Goal: Task Accomplishment & Management: Use online tool/utility

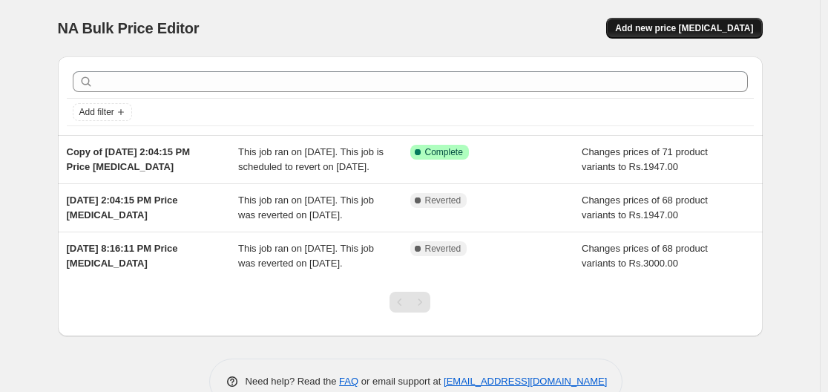
click at [678, 30] on span "Add new price [MEDICAL_DATA]" at bounding box center [684, 28] width 138 height 12
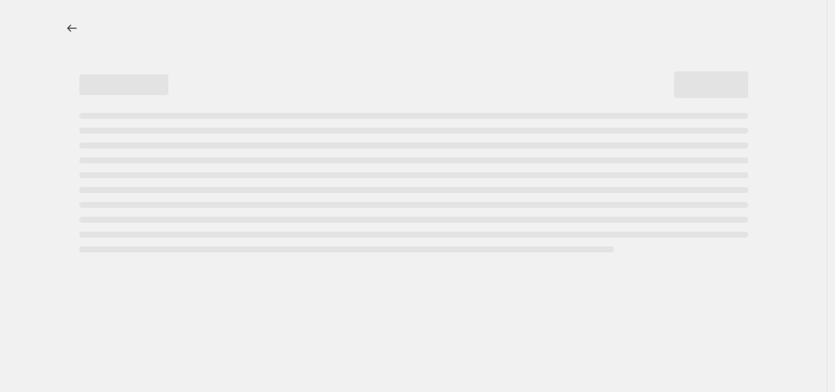
select select "percentage"
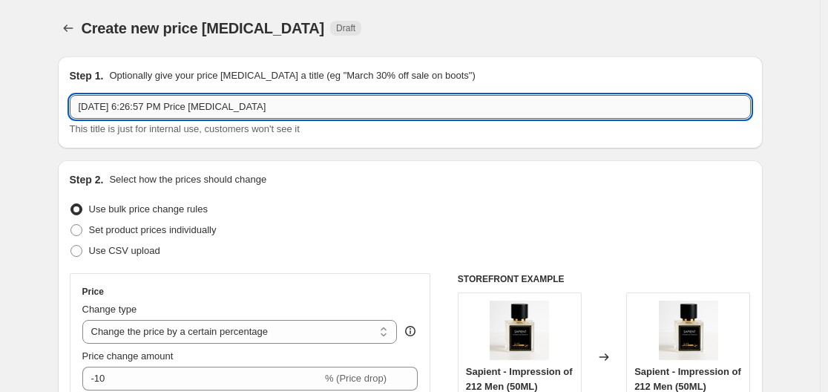
drag, startPoint x: 111, startPoint y: 107, endPoint x: 205, endPoint y: 111, distance: 95.0
click at [111, 107] on input "Aug 14, 2025, 6:26:57 PM Price change job" at bounding box center [410, 107] width 681 height 24
click at [270, 105] on input "Aug 14, 2025, 6:26:57 PM Price change job" at bounding box center [410, 107] width 681 height 24
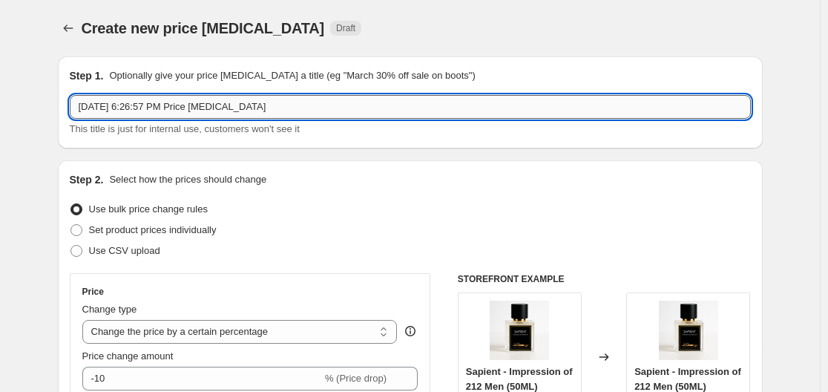
click at [270, 105] on input "Aug 14, 2025, 6:26:57 PM Price change job" at bounding box center [410, 107] width 681 height 24
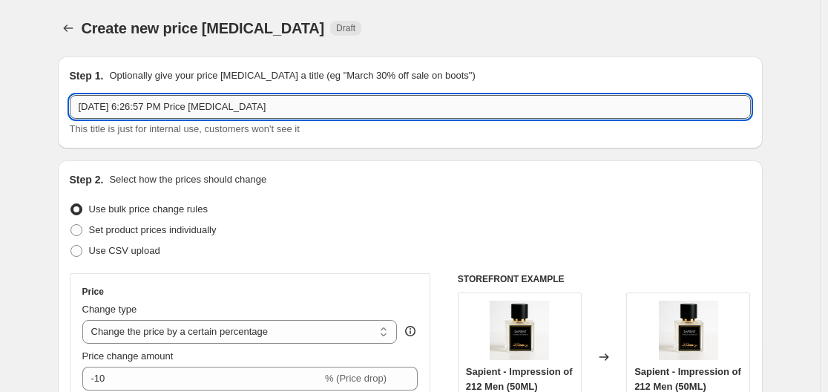
click at [270, 105] on input "Aug 14, 2025, 6:26:57 PM Price change job" at bounding box center [410, 107] width 681 height 24
click at [234, 107] on input "Aug 14, 2025, 6:26:57 PM Price change job" at bounding box center [410, 107] width 681 height 24
click at [295, 111] on input "Aug 14, 2025, 6:26:57 PM Price 1job" at bounding box center [410, 107] width 681 height 24
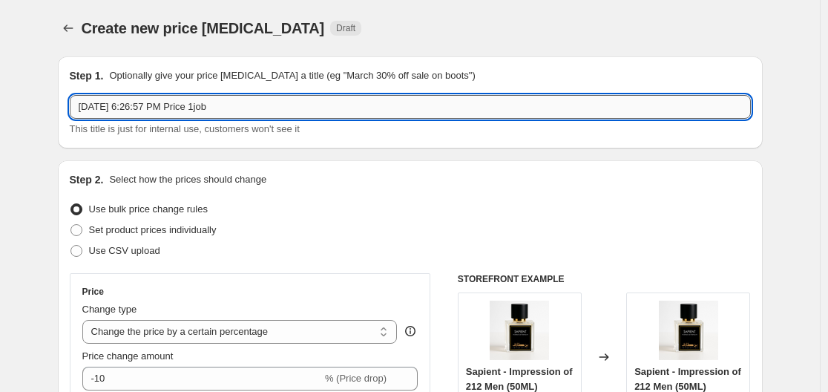
click at [295, 111] on input "Aug 14, 2025, 6:26:57 PM Price 1job" at bounding box center [410, 107] width 681 height 24
type input "15ml price change"
click at [247, 311] on div "Change type" at bounding box center [239, 309] width 315 height 15
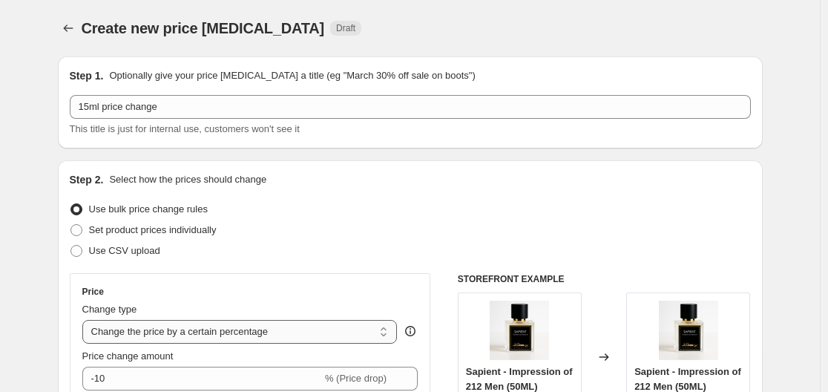
click at [263, 325] on select "Change the price to a certain amount Change the price by a certain amount Chang…" at bounding box center [239, 332] width 315 height 24
select select "to"
click at [85, 320] on select "Change the price to a certain amount Change the price by a certain amount Chang…" at bounding box center [239, 332] width 315 height 24
type input "80.00"
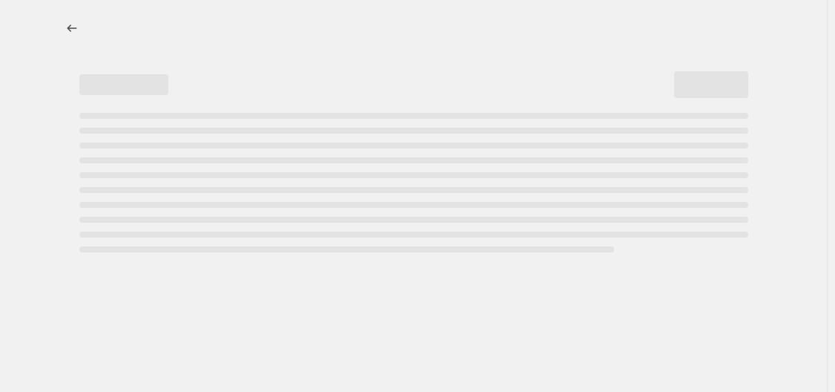
select select "percentage"
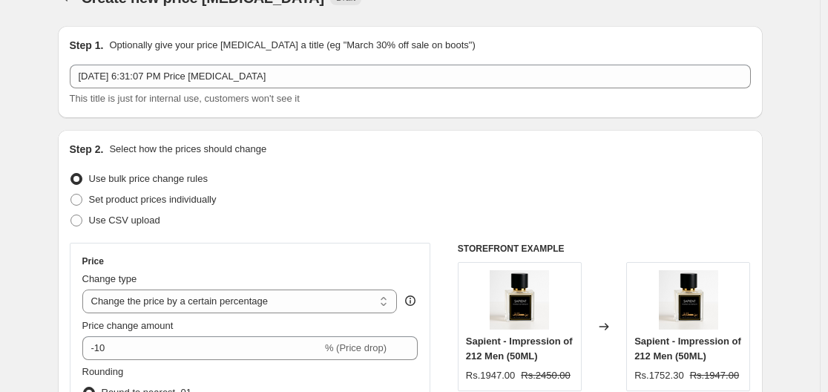
scroll to position [20, 0]
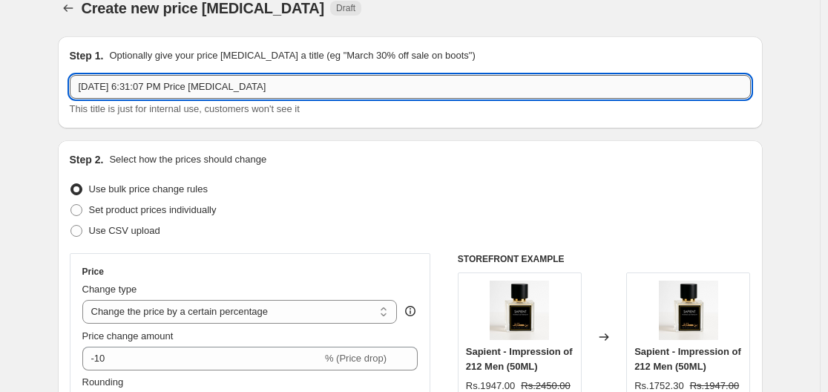
click at [274, 87] on input "[DATE] 6:31:07 PM Price [MEDICAL_DATA]" at bounding box center [410, 87] width 681 height 24
click at [276, 91] on input "[DATE] 6:31:07 PM Price [MEDICAL_DATA]" at bounding box center [410, 87] width 681 height 24
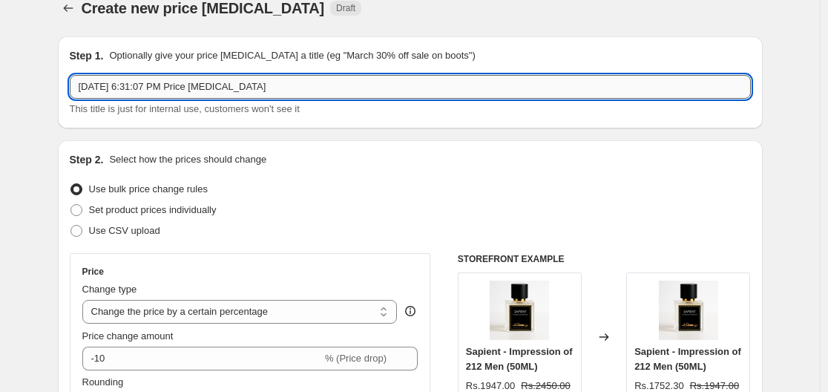
click at [276, 91] on input "[DATE] 6:31:07 PM Price [MEDICAL_DATA]" at bounding box center [410, 87] width 681 height 24
click at [253, 88] on input "[DATE] 6:31:07 PM Price [MEDICAL_DATA]" at bounding box center [410, 87] width 681 height 24
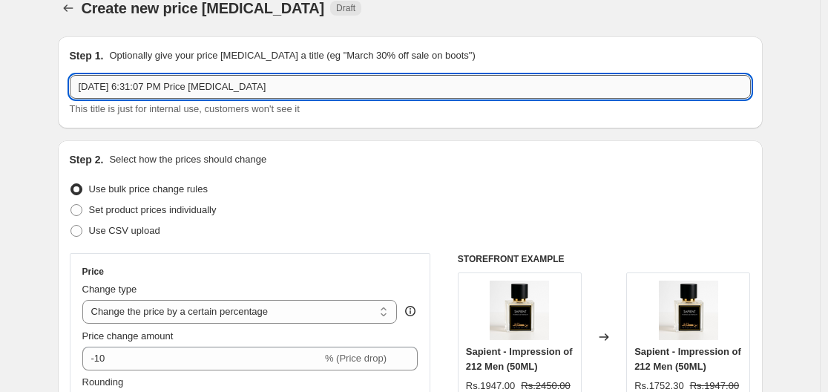
click at [253, 88] on input "[DATE] 6:31:07 PM Price [MEDICAL_DATA]" at bounding box center [410, 87] width 681 height 24
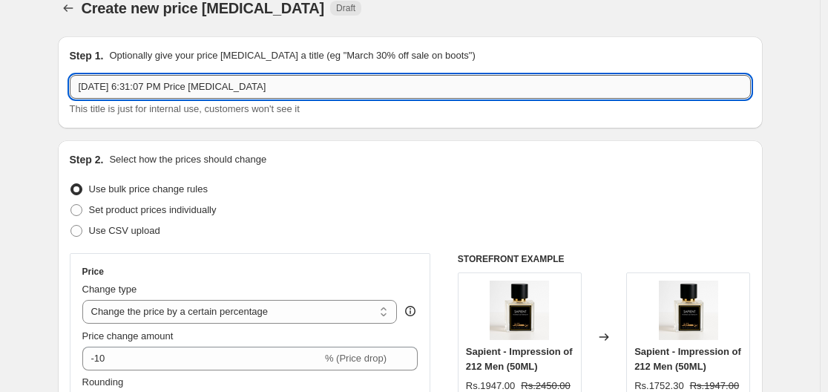
click at [253, 88] on input "[DATE] 6:31:07 PM Price [MEDICAL_DATA]" at bounding box center [410, 87] width 681 height 24
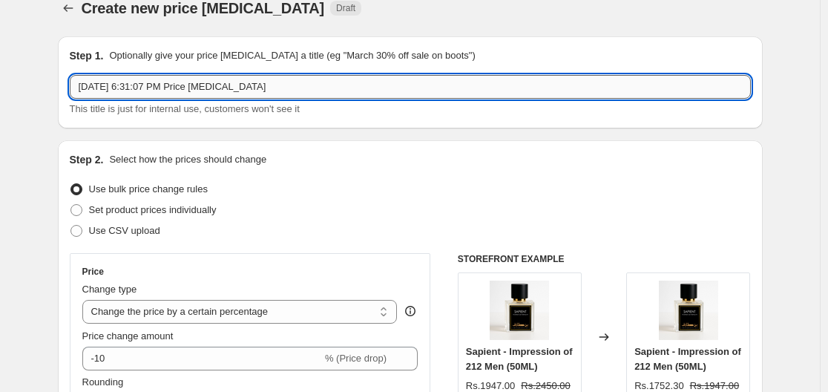
click at [253, 88] on input "[DATE] 6:31:07 PM Price [MEDICAL_DATA]" at bounding box center [410, 87] width 681 height 24
click at [253, 88] on input "[DATE] 6:31:07 PM Price change jAugob" at bounding box center [410, 87] width 681 height 24
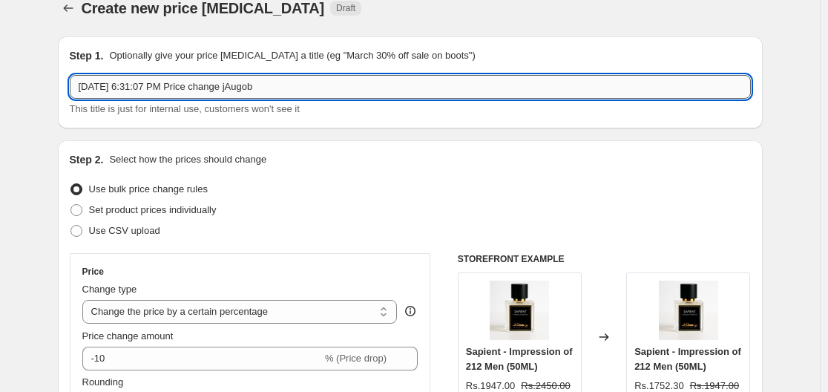
click at [253, 88] on input "[DATE] 6:31:07 PM Price change jAugob" at bounding box center [410, 87] width 681 height 24
click at [273, 85] on input "[DATE] 6:31:07 PM Price change jAugob" at bounding box center [410, 87] width 681 height 24
click at [72, 88] on div "Step 1. Optionally give your price [MEDICAL_DATA] a title (eg "March 30% off sa…" at bounding box center [410, 82] width 705 height 92
type input "[DATE] 6:31:07 PM Price change jAugob"
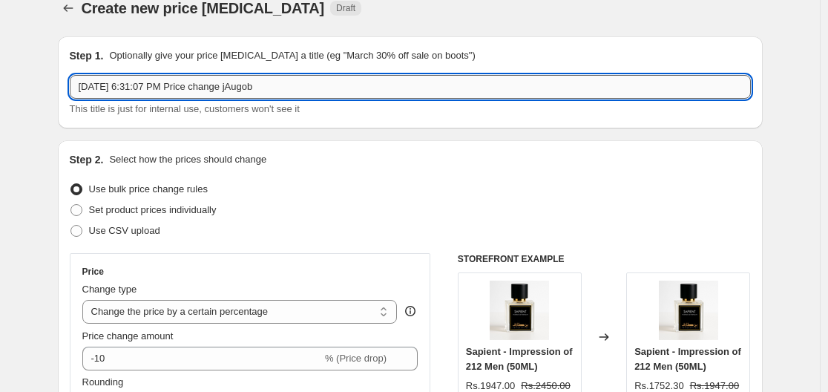
click at [298, 86] on input "[DATE] 6:31:07 PM Price change jAugob" at bounding box center [410, 87] width 681 height 24
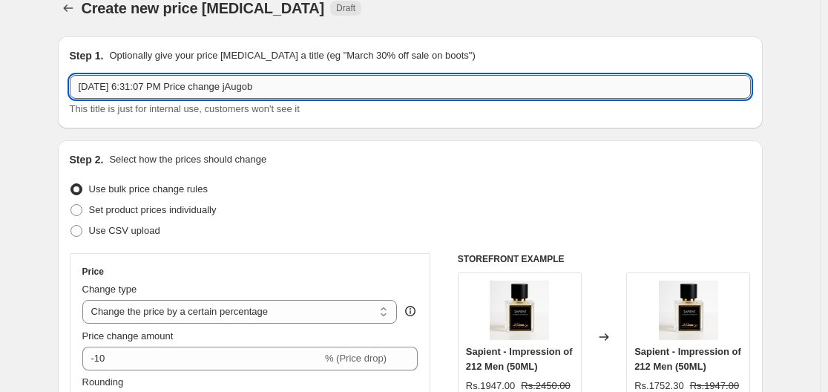
click at [298, 86] on input "[DATE] 6:31:07 PM Price change jAugob" at bounding box center [410, 87] width 681 height 24
type input "[DATE] 15ml Price update"
click at [226, 319] on select "Change the price to a certain amount Change the price by a certain amount Chang…" at bounding box center [239, 312] width 315 height 24
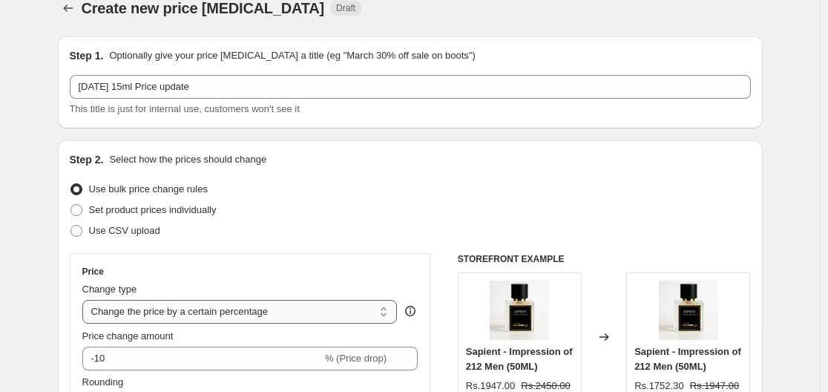
select select "to"
click at [85, 300] on select "Change the price to a certain amount Change the price by a certain amount Chang…" at bounding box center [239, 312] width 315 height 24
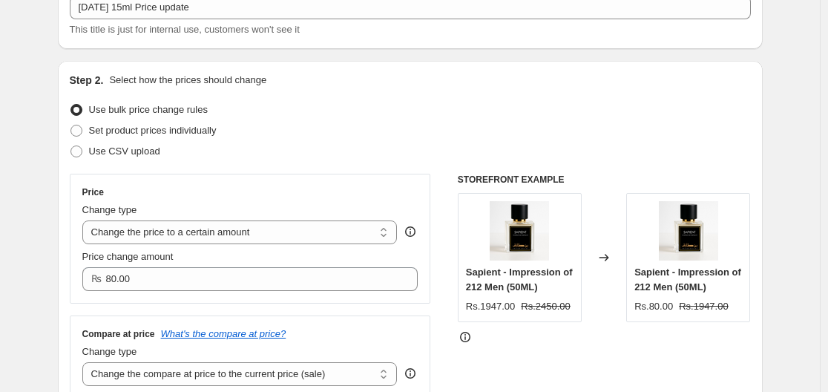
scroll to position [158, 0]
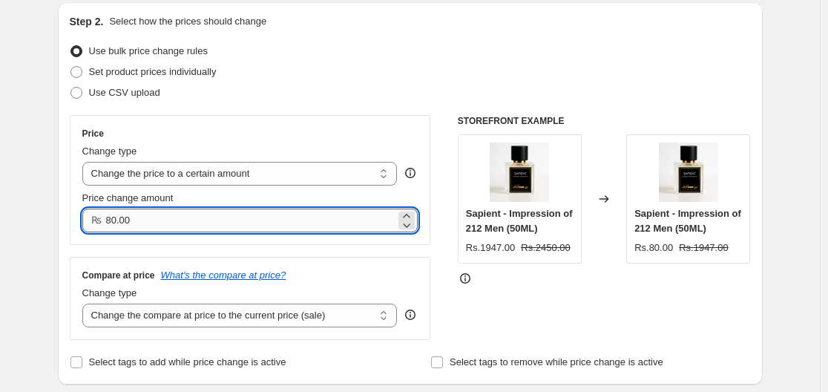
click at [165, 219] on input "80.00" at bounding box center [251, 220] width 290 height 24
type input "999.00"
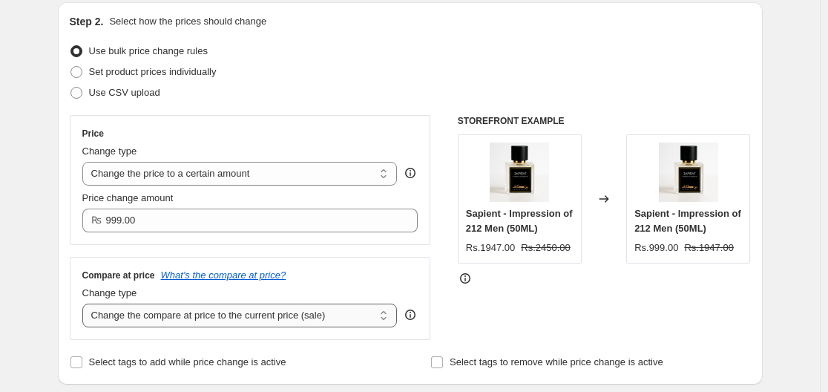
click at [212, 320] on select "Change the compare at price to the current price (sale) Change the compare at p…" at bounding box center [239, 315] width 315 height 24
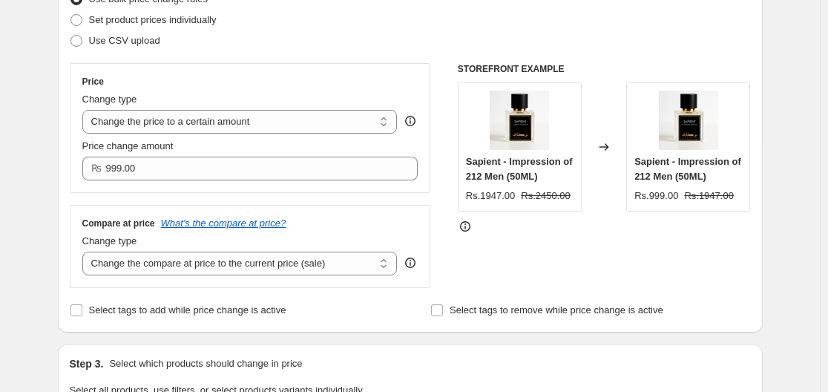
scroll to position [213, 0]
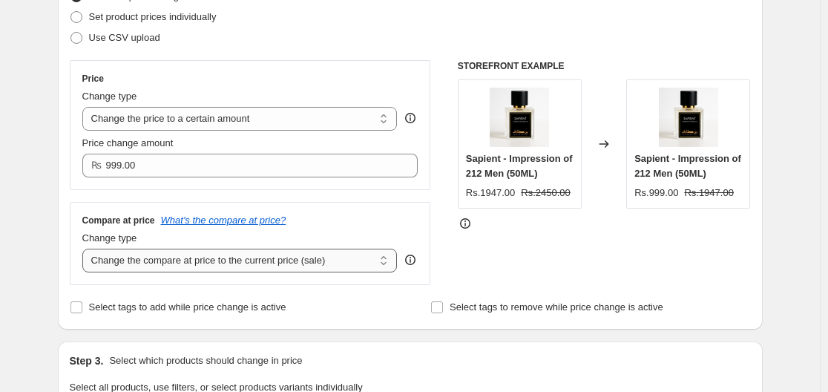
click at [321, 267] on select "Change the compare at price to the current price (sale) Change the compare at p…" at bounding box center [239, 260] width 315 height 24
select select "by"
click at [85, 249] on select "Change the compare at price to the current price (sale) Change the compare at p…" at bounding box center [239, 260] width 315 height 24
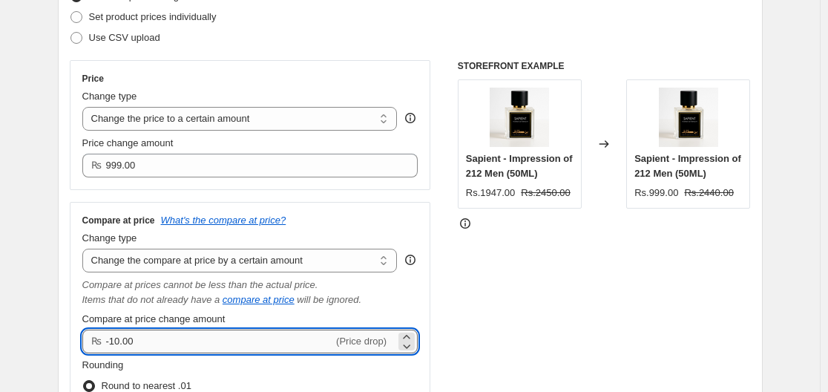
click at [210, 343] on input "-10.00" at bounding box center [220, 341] width 228 height 24
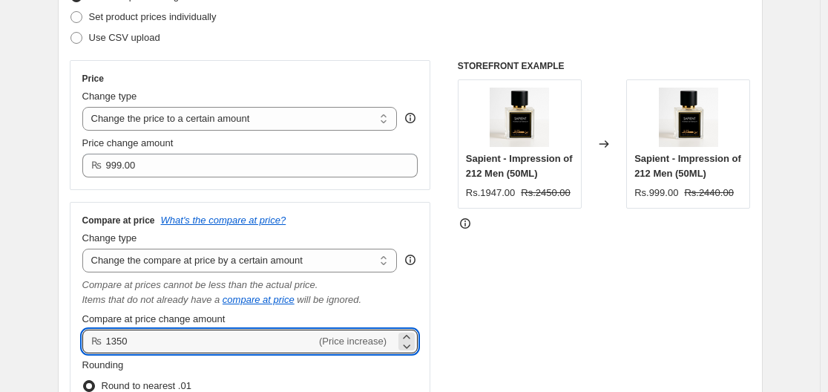
type input "1350.00"
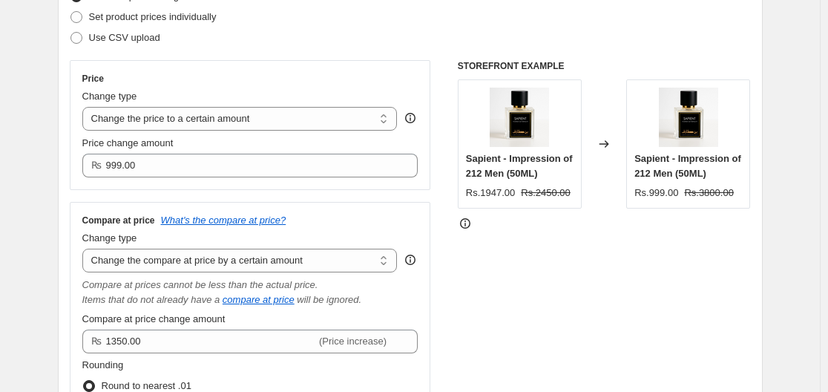
click at [475, 363] on div "STOREFRONT EXAMPLE Sapient - Impression of 212 Men (50ML) Rs.1947.00 Rs.2450.00…" at bounding box center [604, 282] width 293 height 444
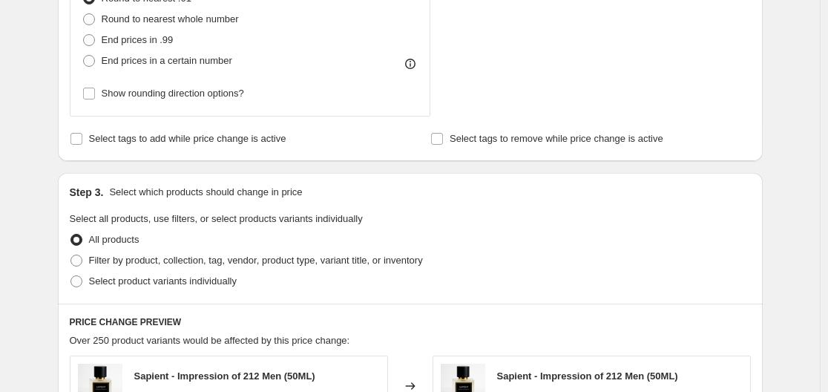
scroll to position [603, 0]
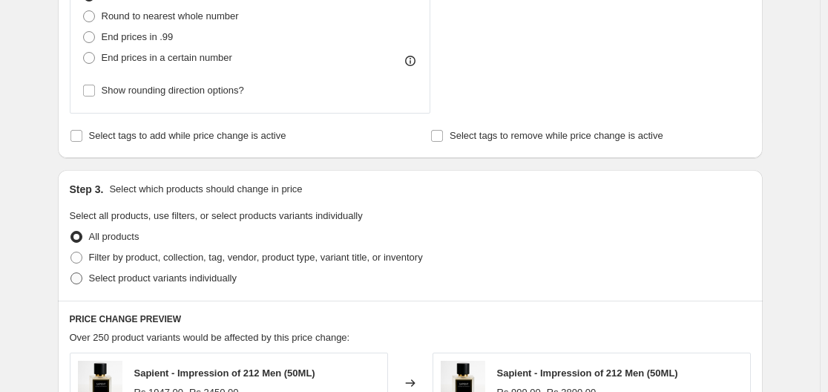
click at [92, 283] on span "Select product variants individually" at bounding box center [163, 277] width 148 height 11
click at [71, 273] on input "Select product variants individually" at bounding box center [70, 272] width 1 height 1
radio input "true"
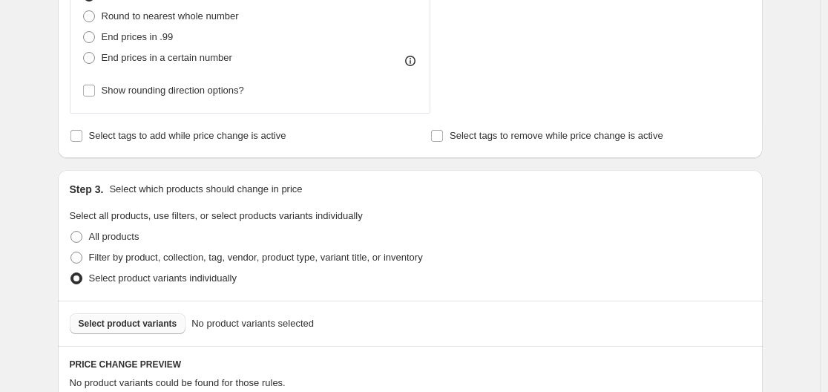
click at [171, 324] on span "Select product variants" at bounding box center [128, 323] width 99 height 12
click at [160, 263] on span "Filter by product, collection, tag, vendor, product type, variant title, or inv…" at bounding box center [256, 256] width 334 height 11
click at [71, 252] on input "Filter by product, collection, tag, vendor, product type, variant title, or inv…" at bounding box center [70, 251] width 1 height 1
radio input "true"
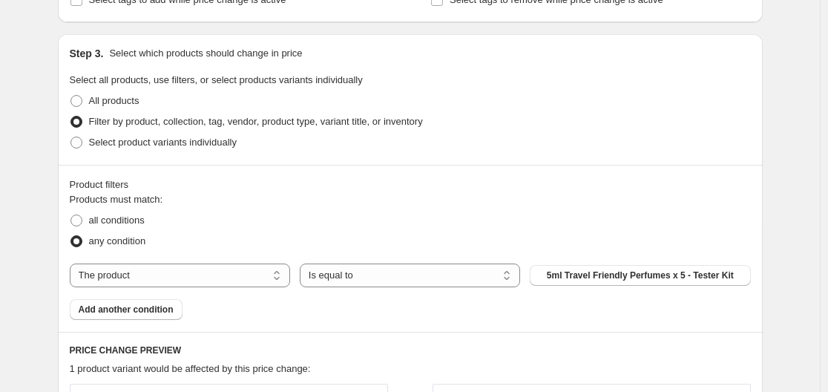
scroll to position [742, 0]
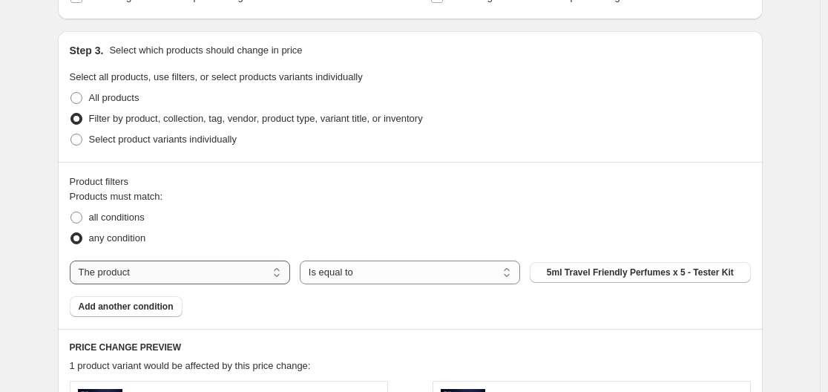
click at [160, 264] on select "The product The product's collection The product's tag The product's vendor The…" at bounding box center [180, 272] width 220 height 24
click at [350, 279] on select "Is equal to Is not equal to" at bounding box center [410, 272] width 220 height 24
click at [575, 272] on span "5ml Travel Friendly Perfumes x 5 - Tester Kit" at bounding box center [640, 272] width 187 height 12
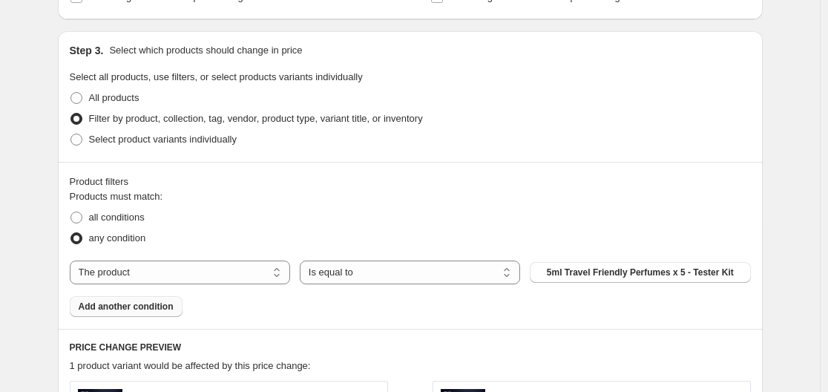
click at [145, 307] on span "Add another condition" at bounding box center [126, 306] width 95 height 12
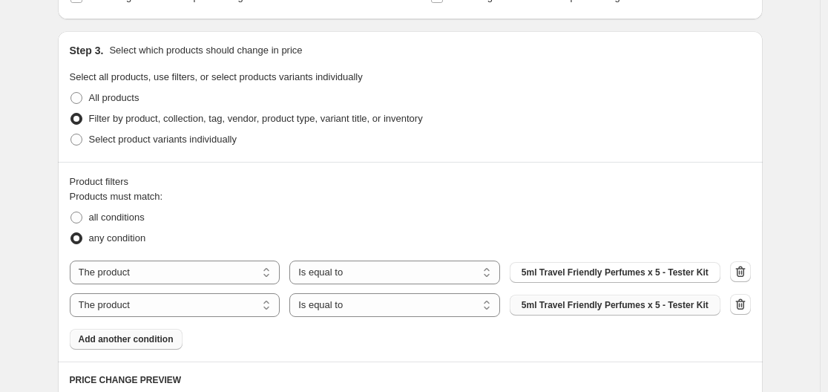
click at [559, 306] on span "5ml Travel Friendly Perfumes x 5 - Tester Kit" at bounding box center [614, 305] width 187 height 12
click at [745, 306] on icon "button" at bounding box center [740, 304] width 10 height 11
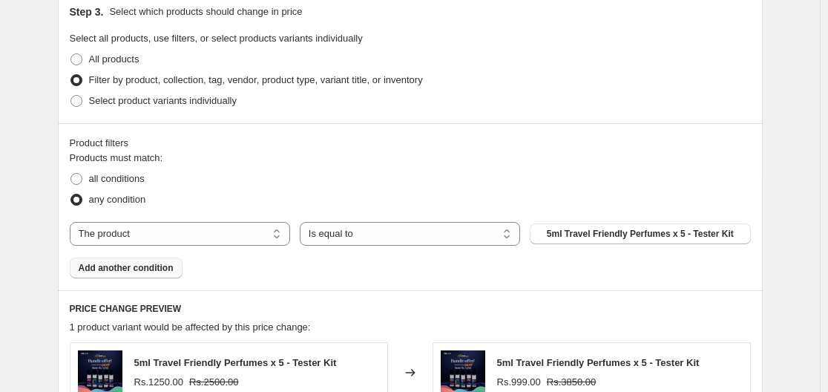
scroll to position [779, 0]
click at [567, 229] on button "5ml Travel Friendly Perfumes x 5 - Tester Kit" at bounding box center [640, 234] width 220 height 21
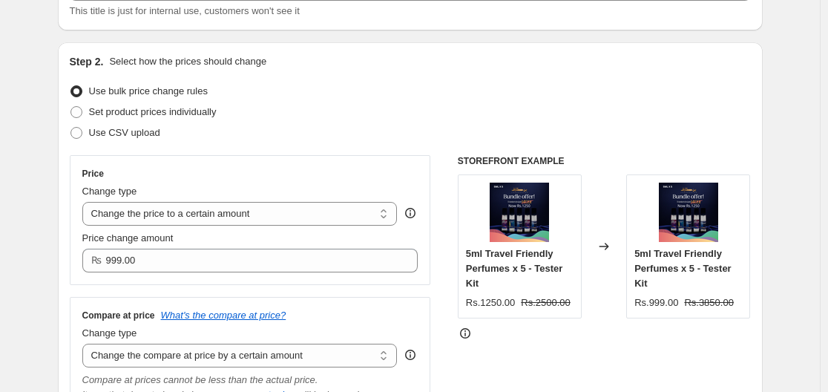
scroll to position [0, 0]
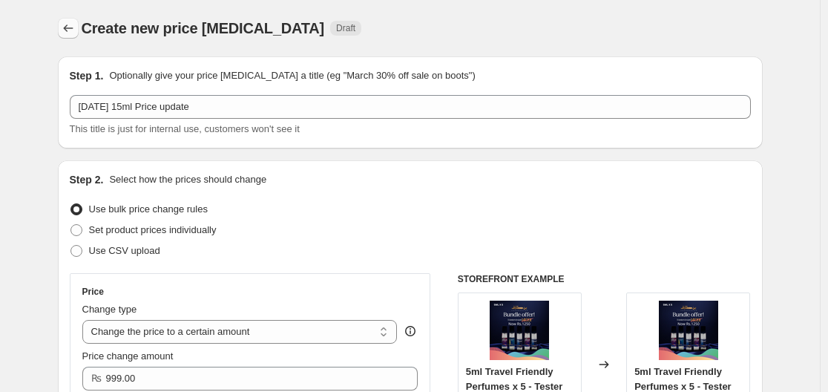
click at [70, 25] on icon "Price change jobs" at bounding box center [68, 28] width 15 height 15
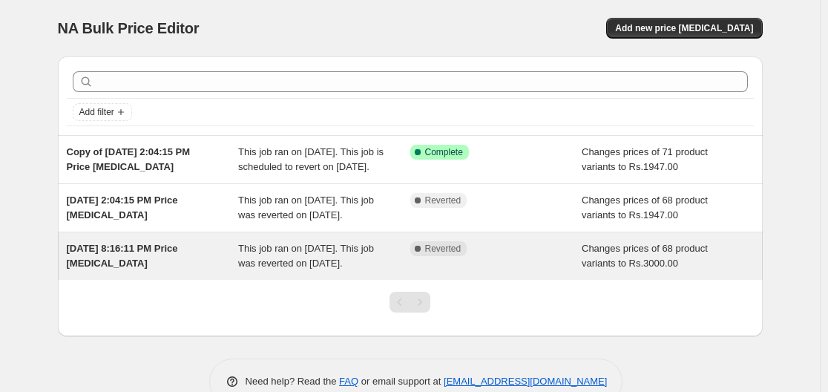
click at [300, 268] on span "This job ran on [DATE]. This job was reverted on [DATE]." at bounding box center [306, 256] width 136 height 26
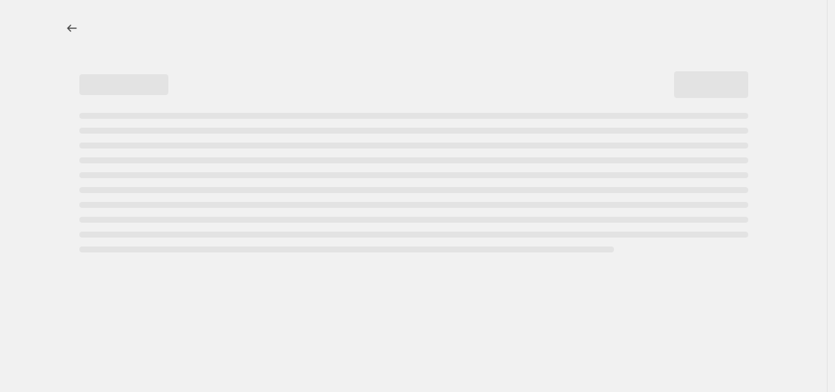
select select "no_change"
select select "title"
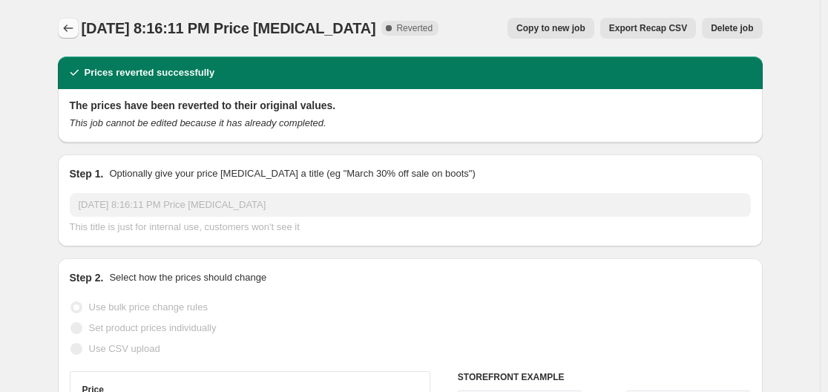
click at [76, 30] on icon "Price change jobs" at bounding box center [68, 28] width 15 height 15
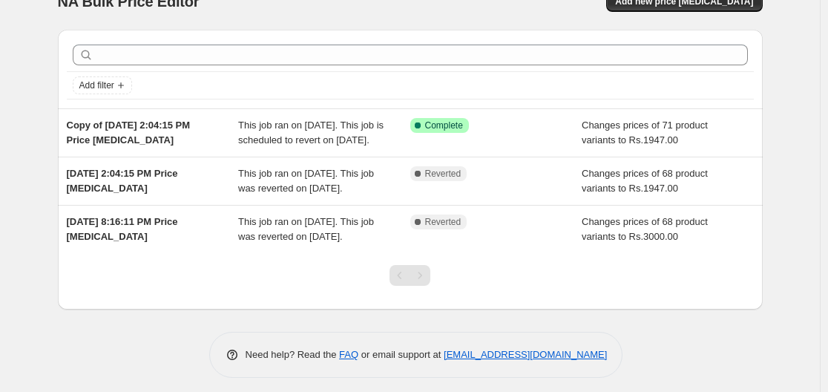
scroll to position [65, 0]
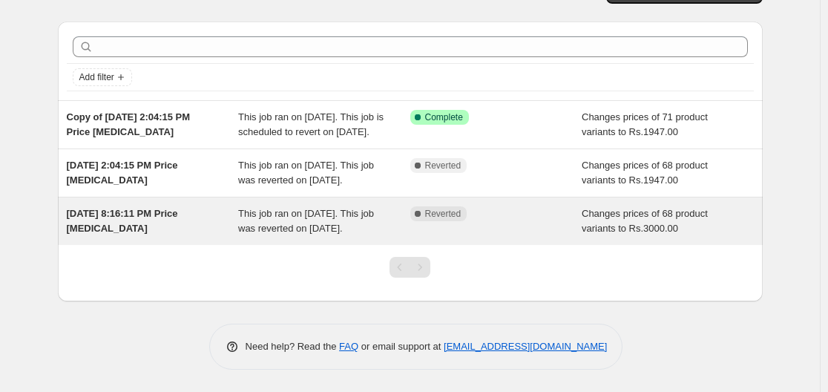
click at [357, 217] on span "This job ran on [DATE]. This job was reverted on [DATE]." at bounding box center [306, 221] width 136 height 26
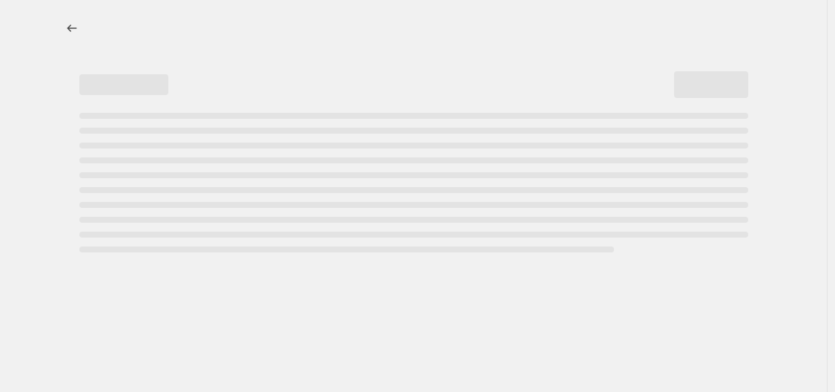
select select "no_change"
select select "title"
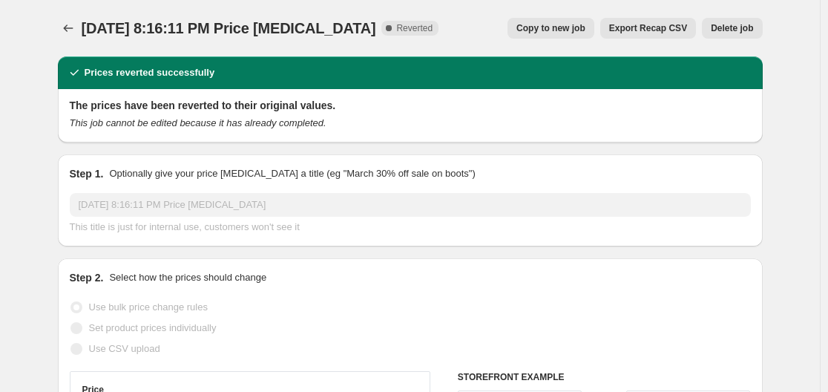
click at [579, 30] on span "Copy to new job" at bounding box center [550, 28] width 69 height 12
select select "no_change"
select select "title"
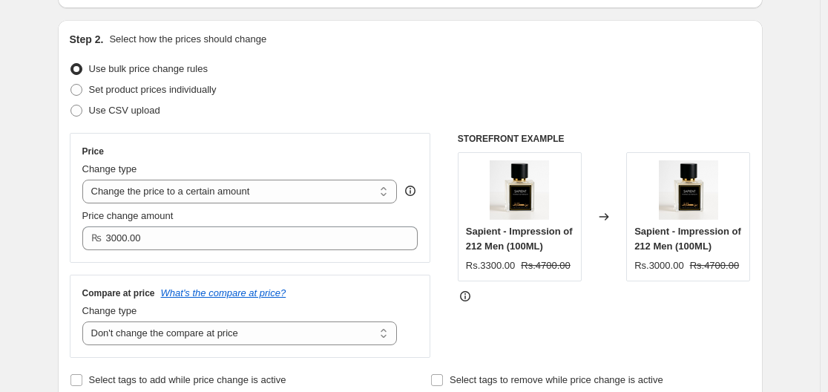
scroll to position [163, 0]
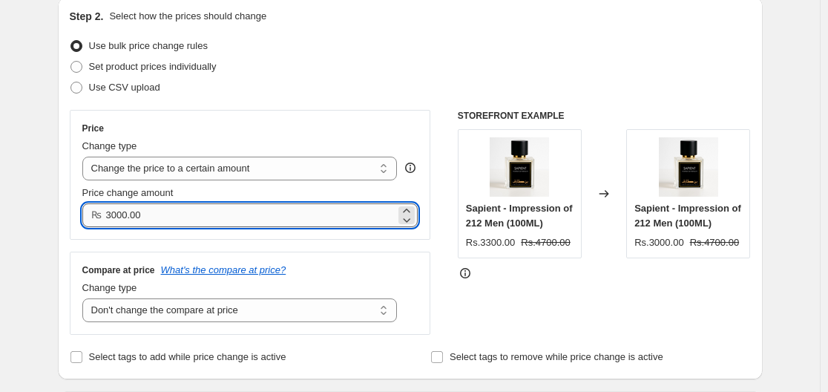
click at [270, 216] on input "3000.00" at bounding box center [251, 215] width 290 height 24
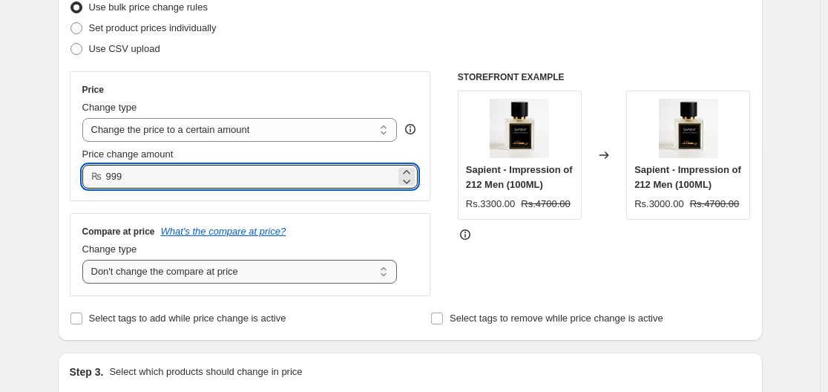
scroll to position [237, 0]
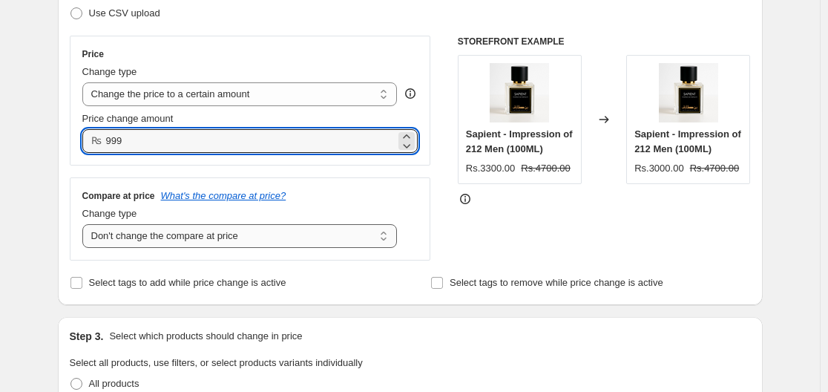
type input "999.00"
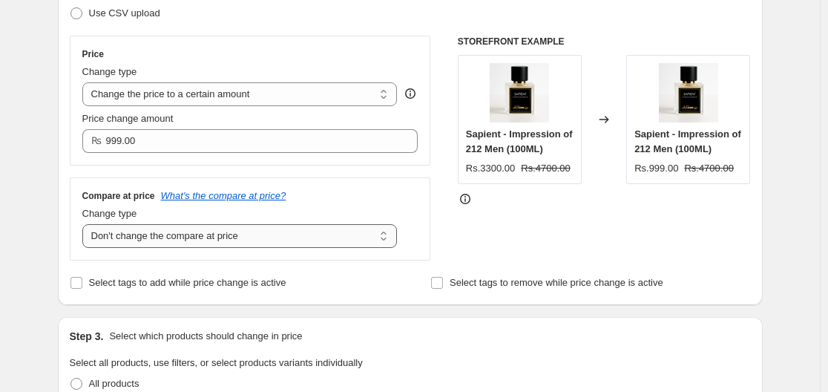
click at [305, 243] on select "Change the compare at price to the current price (sale) Change the compare at p…" at bounding box center [239, 236] width 315 height 24
select select "to"
click at [85, 225] on select "Change the compare at price to the current price (sale) Change the compare at p…" at bounding box center [239, 236] width 315 height 24
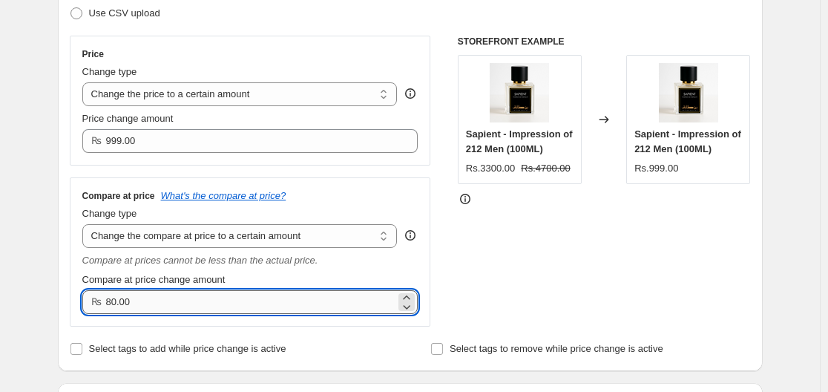
click at [138, 309] on input "80.00" at bounding box center [251, 302] width 290 height 24
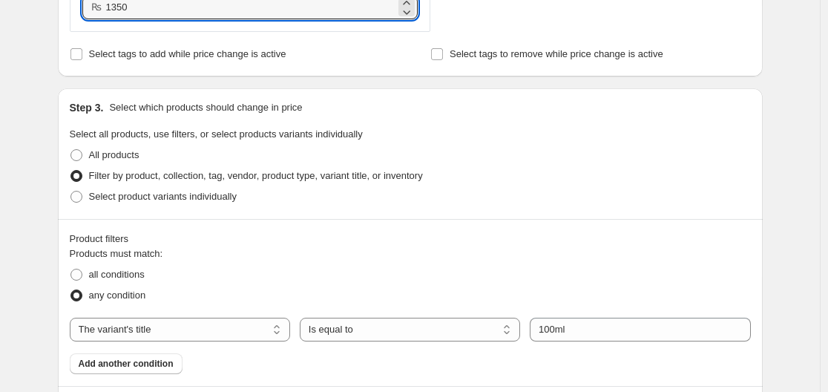
scroll to position [584, 0]
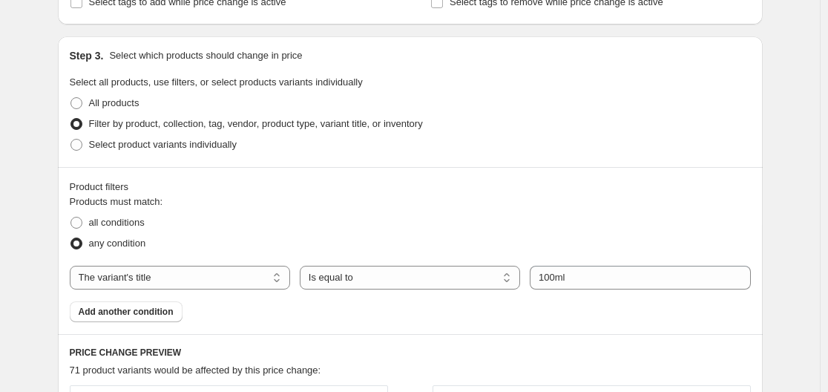
type input "1350.00"
drag, startPoint x: 571, startPoint y: 291, endPoint x: 573, endPoint y: 282, distance: 9.0
click at [573, 282] on div "Products must match: all conditions any condition The product The product's col…" at bounding box center [410, 258] width 681 height 128
click at [573, 282] on input "100ml" at bounding box center [640, 278] width 220 height 24
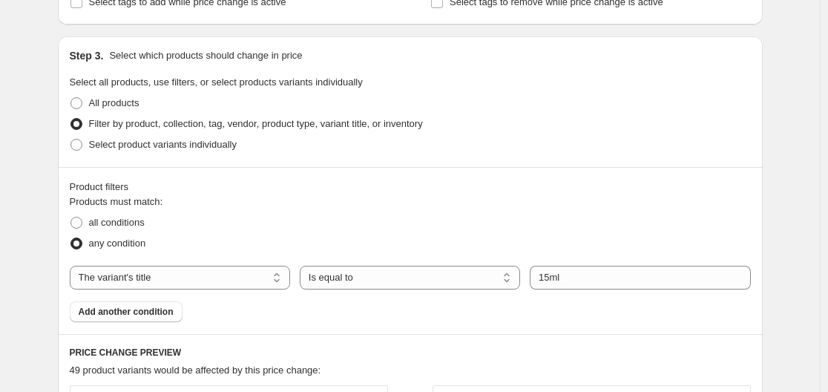
drag, startPoint x: 563, startPoint y: 326, endPoint x: 519, endPoint y: 329, distance: 43.9
click at [519, 329] on div "Product filters Products must match: all conditions any condition The product T…" at bounding box center [410, 250] width 705 height 167
click at [597, 274] on input "15ml" at bounding box center [640, 278] width 220 height 24
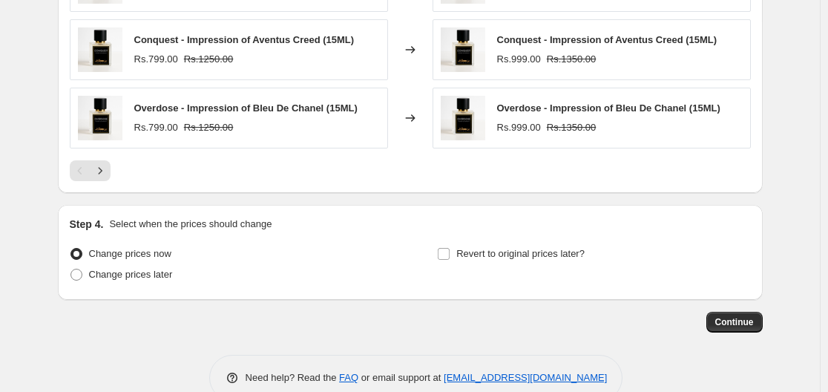
scroll to position [1196, 0]
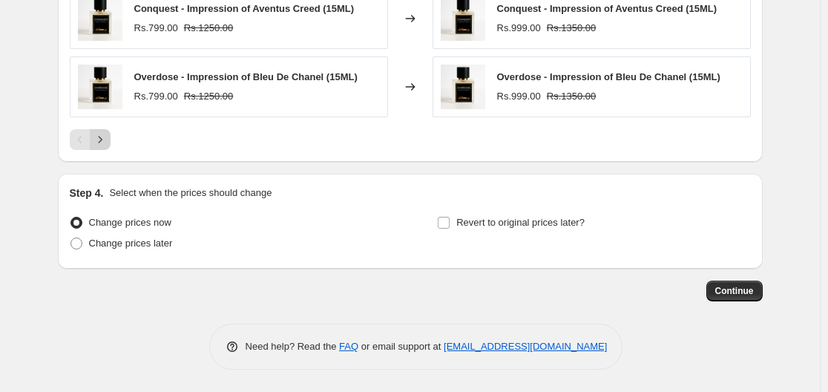
type input "15ML"
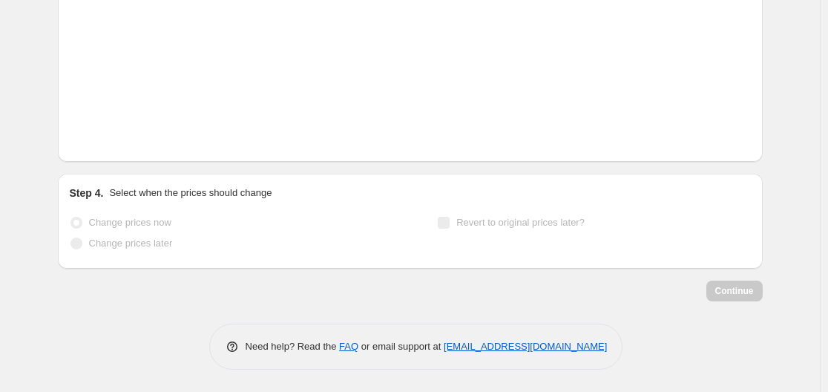
scroll to position [1186, 0]
click at [104, 136] on icon "Next" at bounding box center [100, 139] width 15 height 15
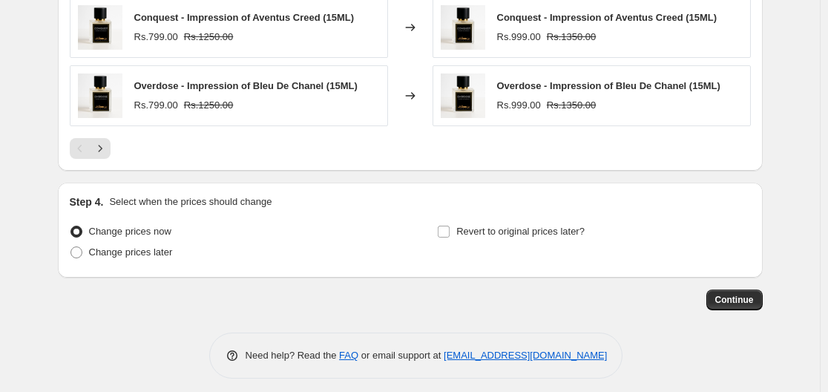
click at [81, 149] on div "Pagination" at bounding box center [80, 148] width 21 height 21
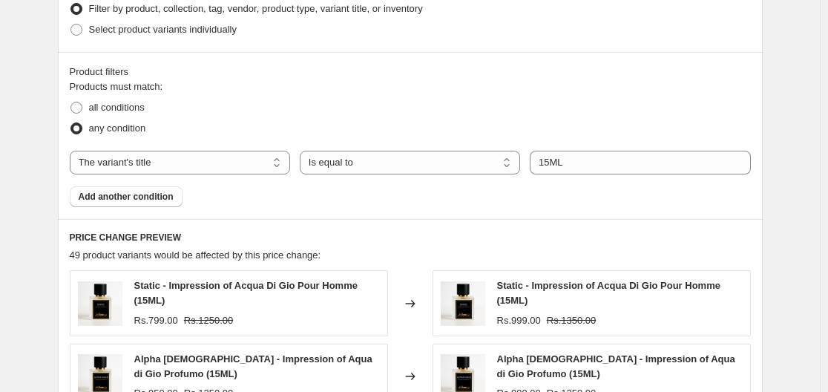
scroll to position [702, 0]
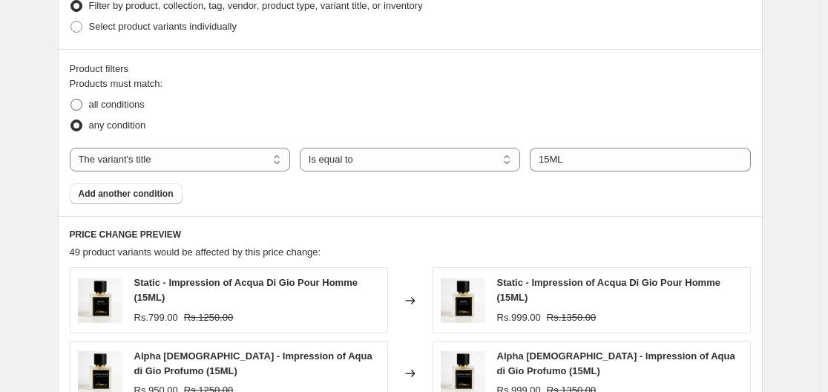
click at [128, 106] on span "all conditions" at bounding box center [117, 104] width 56 height 11
click at [71, 99] on input "all conditions" at bounding box center [70, 99] width 1 height 1
radio input "true"
click at [126, 120] on span "any condition" at bounding box center [117, 124] width 57 height 11
click at [71, 120] on input "any condition" at bounding box center [70, 119] width 1 height 1
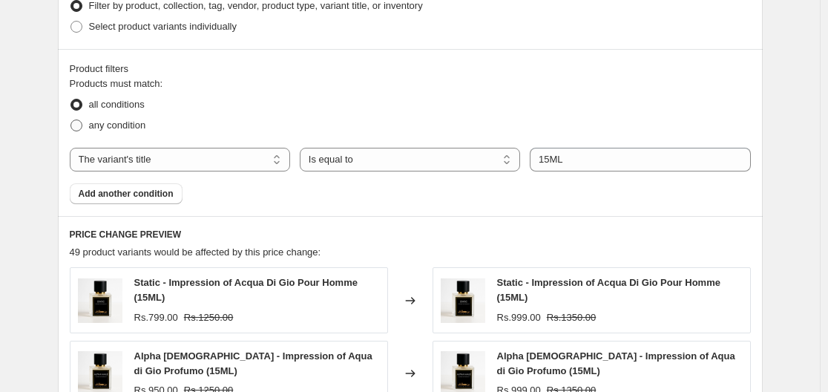
radio input "true"
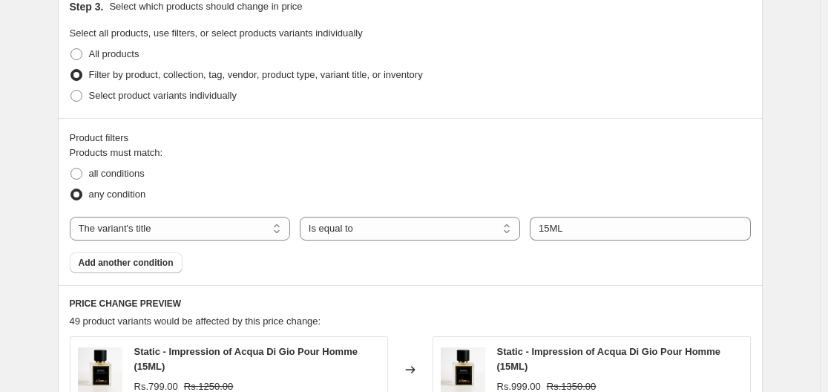
scroll to position [627, 0]
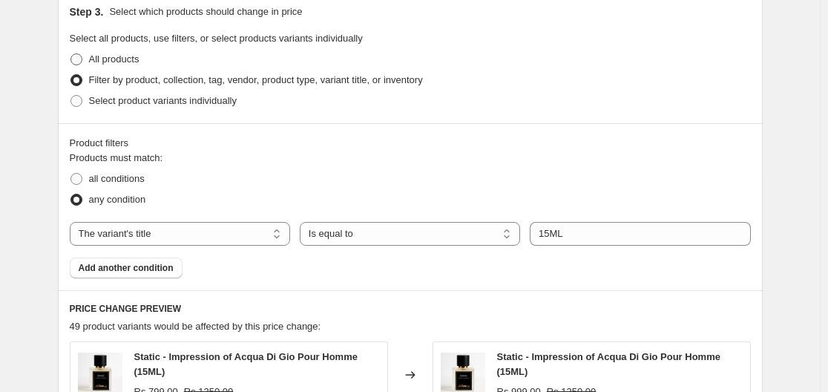
click at [122, 55] on span "All products" at bounding box center [114, 58] width 50 height 11
click at [71, 54] on input "All products" at bounding box center [70, 53] width 1 height 1
radio input "true"
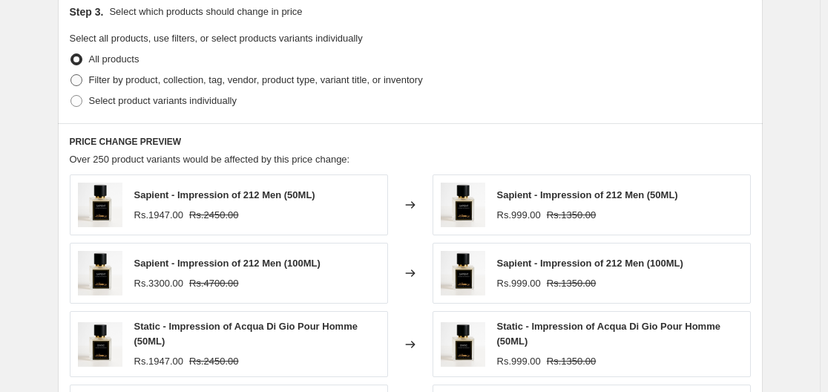
click at [167, 76] on span "Filter by product, collection, tag, vendor, product type, variant title, or inv…" at bounding box center [256, 79] width 334 height 11
click at [71, 75] on input "Filter by product, collection, tag, vendor, product type, variant title, or inv…" at bounding box center [70, 74] width 1 height 1
radio input "true"
select select "title"
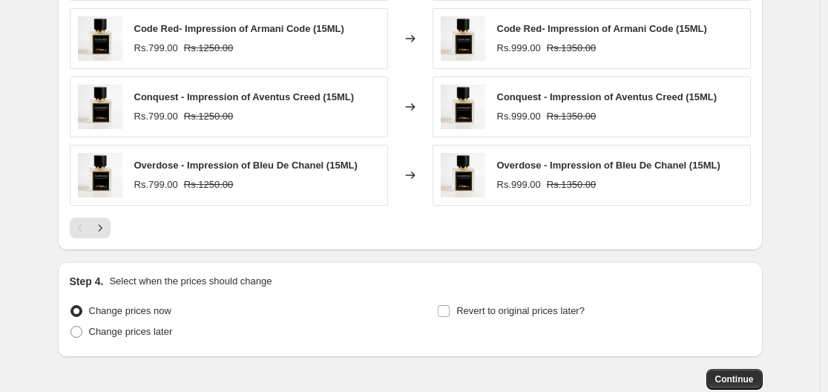
scroll to position [1121, 0]
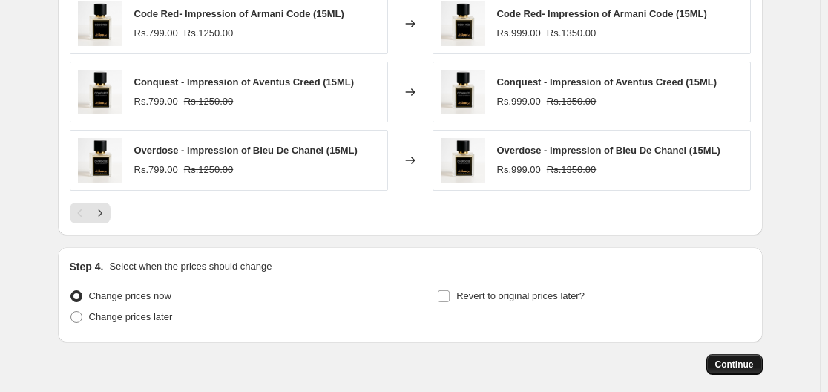
click at [752, 361] on span "Continue" at bounding box center [734, 364] width 39 height 12
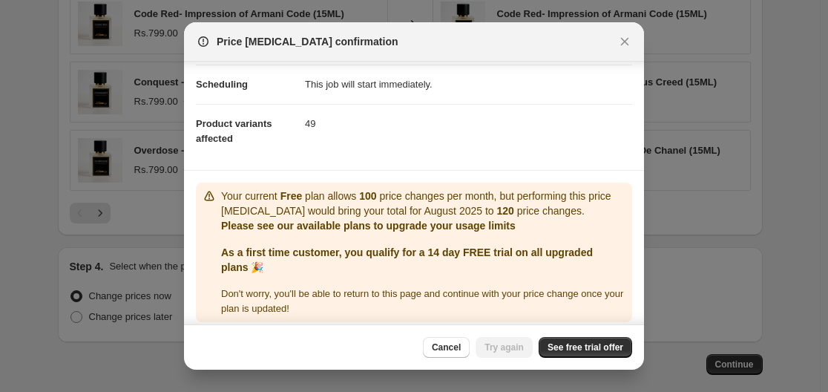
scroll to position [126, 0]
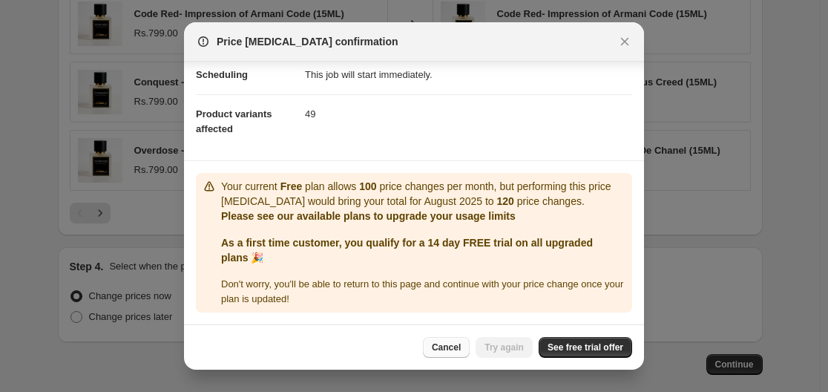
click at [461, 348] on span "Cancel" at bounding box center [446, 347] width 29 height 12
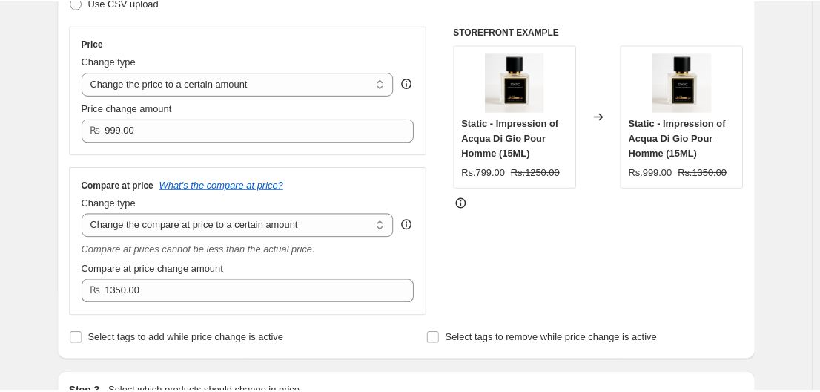
scroll to position [0, 0]
